Goal: Task Accomplishment & Management: Manage account settings

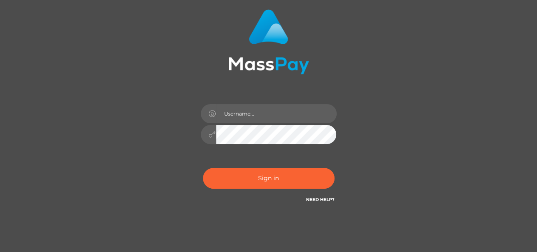
scroll to position [61, 0]
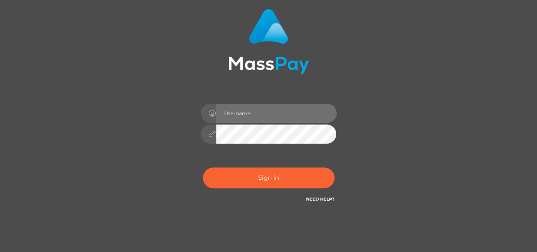
click at [266, 116] on input "text" at bounding box center [276, 113] width 120 height 19
type input "[DOMAIN_NAME]"
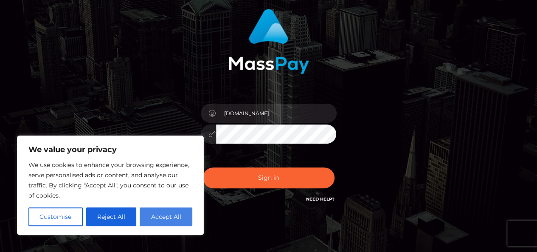
click at [163, 220] on button "Accept All" at bounding box center [166, 216] width 53 height 19
checkbox input "true"
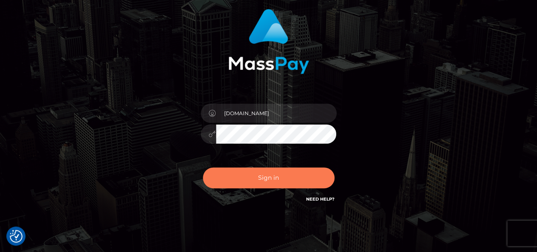
click at [253, 184] on button "Sign in" at bounding box center [269, 177] width 132 height 21
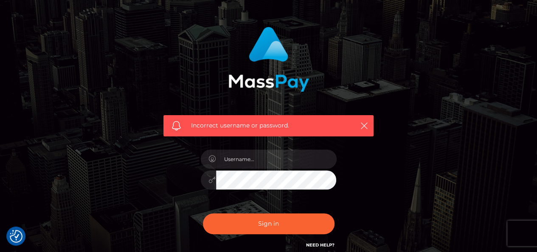
scroll to position [44, 0]
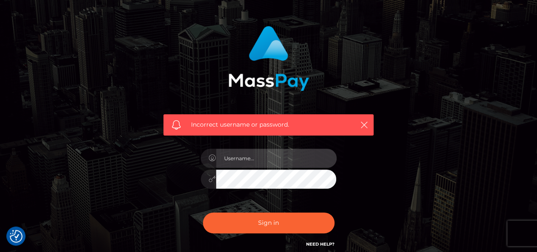
click at [261, 158] on input "text" at bounding box center [276, 157] width 120 height 19
type input "[DOMAIN_NAME]"
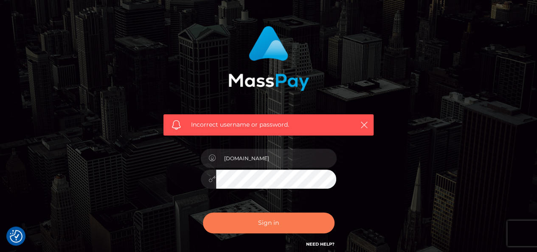
click at [250, 221] on button "Sign in" at bounding box center [269, 222] width 132 height 21
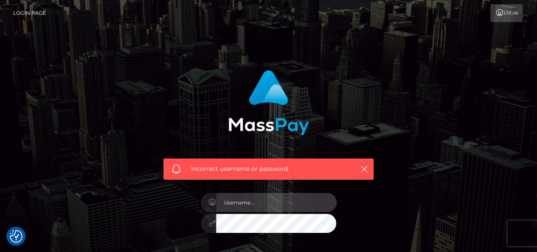
click at [280, 198] on input "text" at bounding box center [276, 202] width 120 height 19
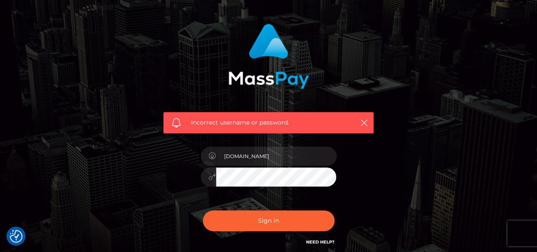
scroll to position [47, 0]
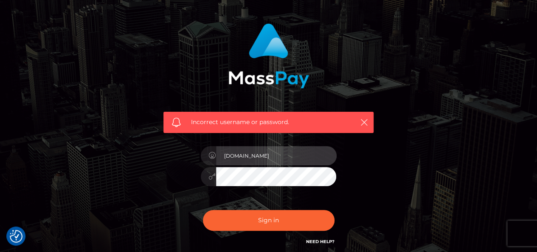
click at [230, 154] on input "[DOMAIN_NAME]" at bounding box center [276, 155] width 120 height 19
type input "df.es"
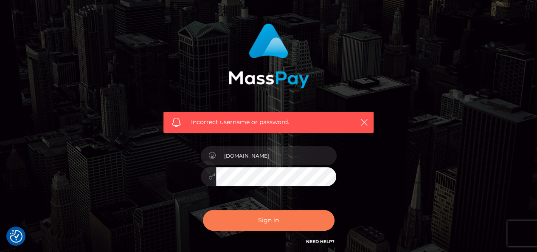
click at [275, 219] on button "Sign in" at bounding box center [269, 220] width 132 height 21
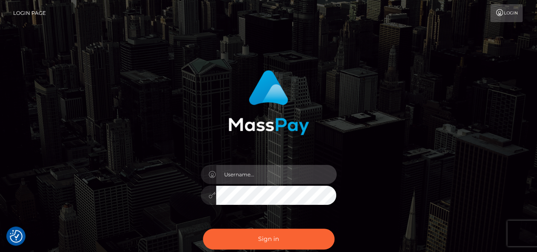
click at [291, 174] on input "text" at bounding box center [276, 174] width 120 height 19
type input "df.es"
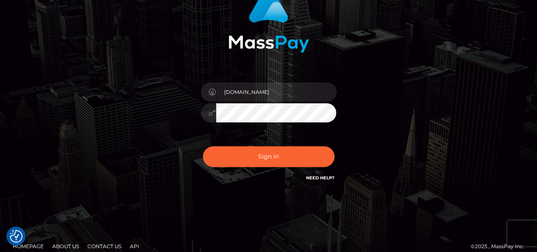
scroll to position [85, 0]
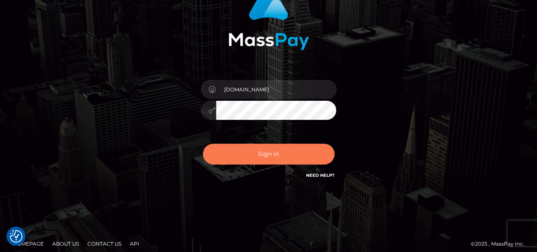
click at [273, 157] on button "Sign in" at bounding box center [269, 153] width 132 height 21
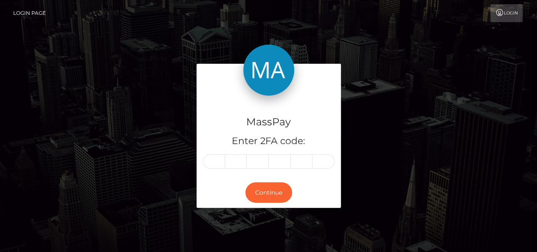
click at [219, 161] on input "text" at bounding box center [214, 161] width 22 height 14
type input "8"
type input "0"
type input "1"
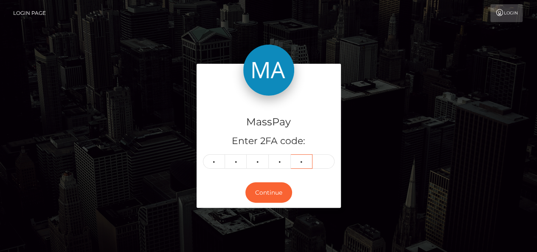
type input "2"
type input "3"
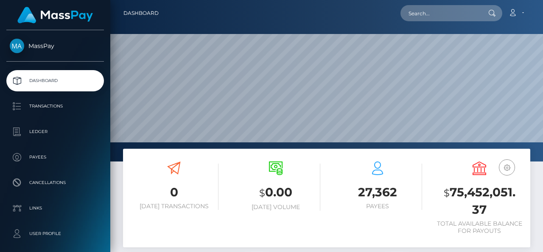
scroll to position [150, 127]
